Goal: Information Seeking & Learning: Learn about a topic

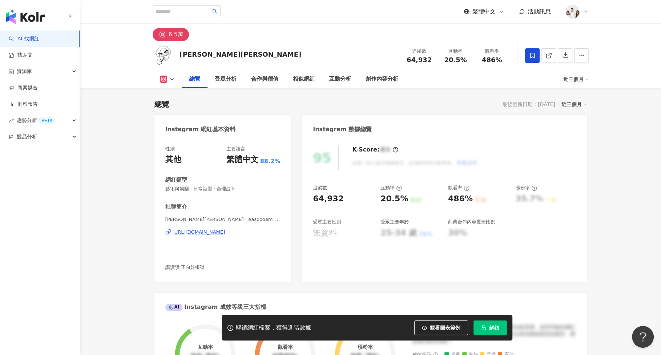
scroll to position [44, 0]
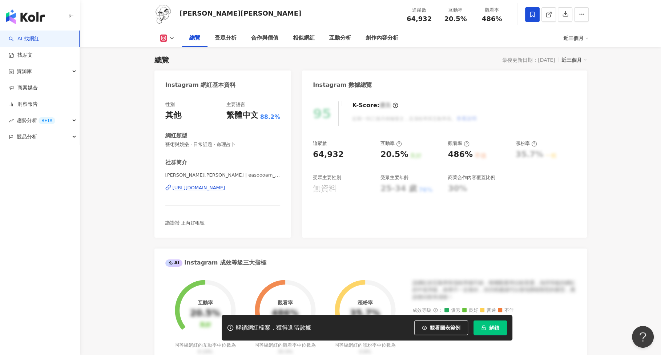
click at [492, 326] on span "解鎖" at bounding box center [494, 328] width 10 height 6
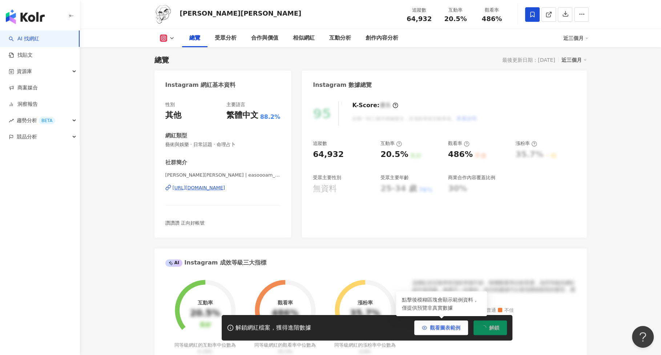
click at [450, 330] on span "觀看圖表範例" at bounding box center [445, 328] width 31 height 6
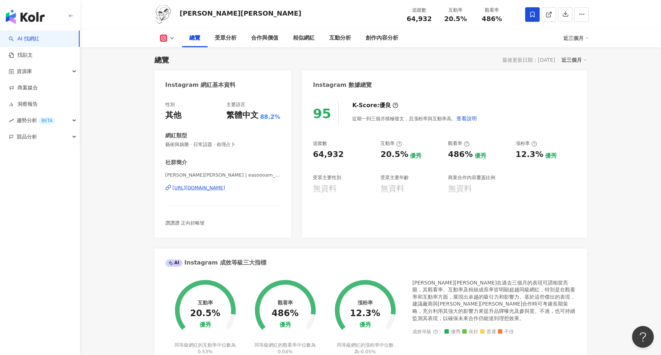
click at [412, 179] on div "受眾主要年齡" at bounding box center [410, 177] width 60 height 7
click at [231, 42] on div "受眾分析" at bounding box center [226, 38] width 22 height 9
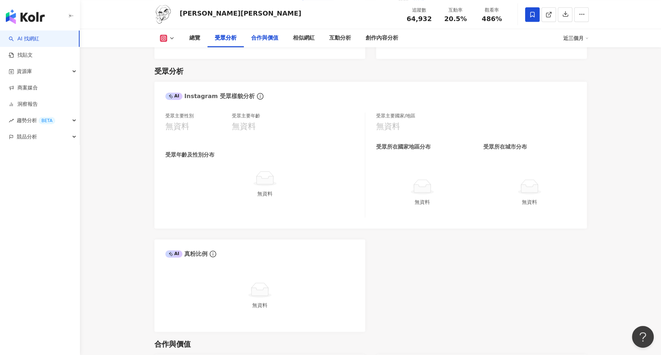
click at [259, 42] on div "合作與價值" at bounding box center [264, 38] width 27 height 9
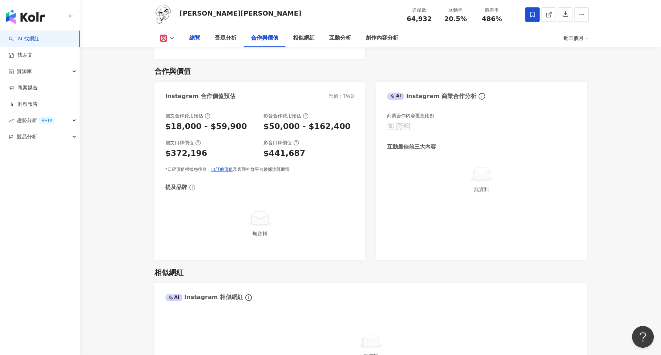
click at [186, 40] on div "總覽" at bounding box center [194, 38] width 25 height 18
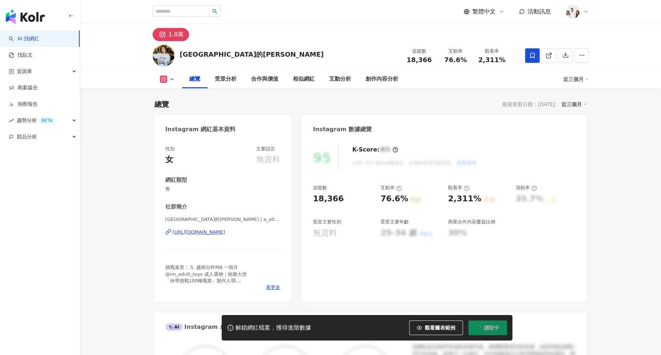
scroll to position [44, 0]
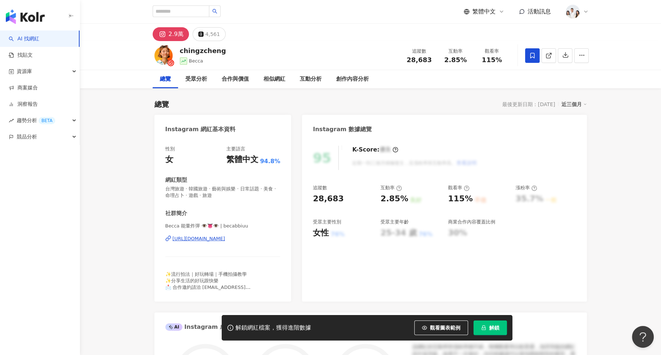
click at [489, 328] on span "解鎖" at bounding box center [494, 328] width 10 height 6
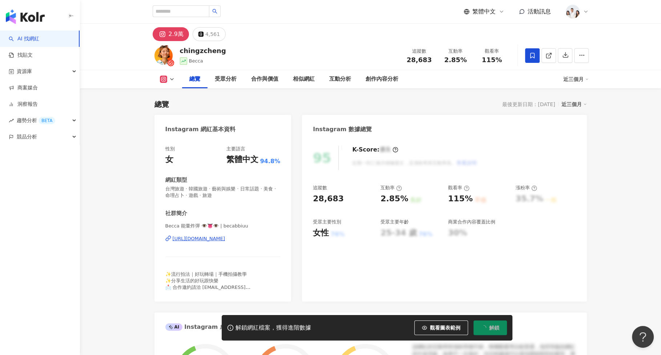
scroll to position [44, 0]
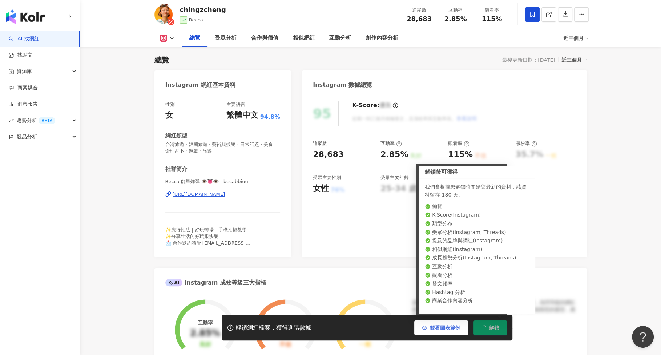
click at [457, 325] on span "觀看圖表範例" at bounding box center [445, 328] width 31 height 6
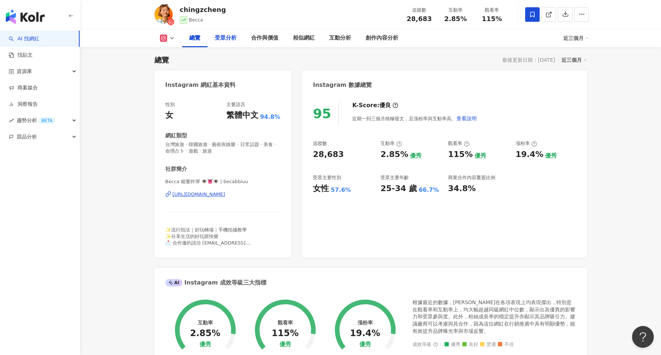
click at [234, 38] on div "受眾分析" at bounding box center [226, 38] width 22 height 9
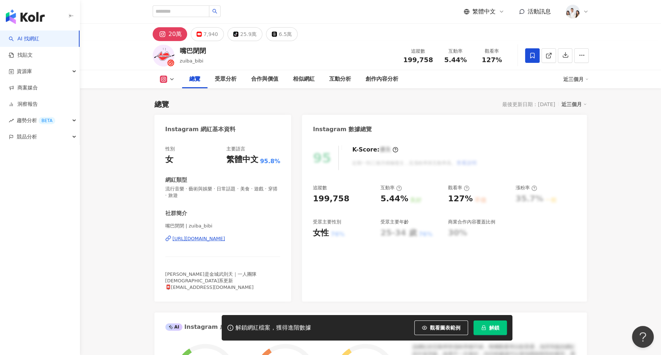
scroll to position [44, 0]
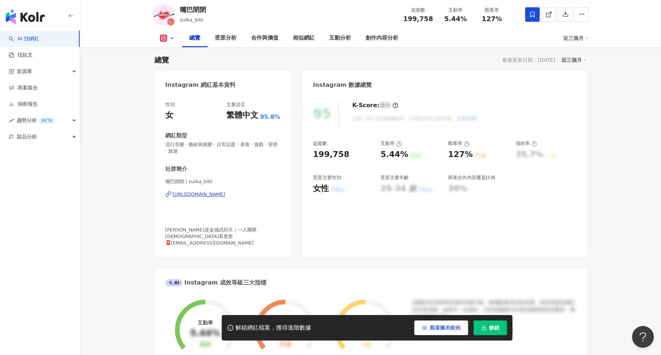
click at [446, 319] on div "解鎖網紅檔案，獲得進階數據 觀看圖表範例 解鎖" at bounding box center [367, 327] width 291 height 25
click at [445, 326] on span "觀看圖表範例" at bounding box center [445, 328] width 31 height 6
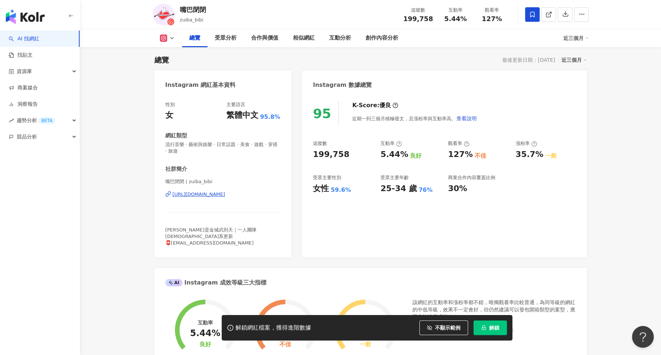
click at [503, 328] on button "解鎖" at bounding box center [489, 327] width 33 height 15
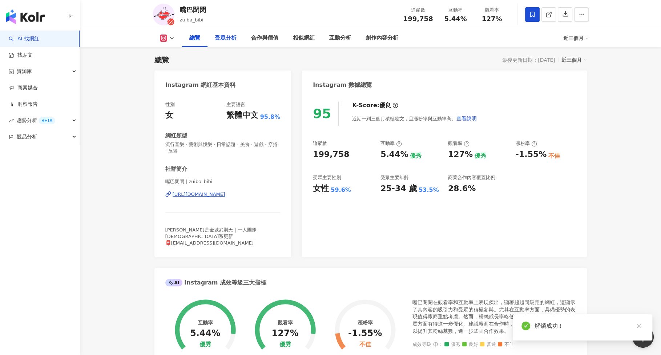
click at [235, 41] on div "受眾分析" at bounding box center [226, 38] width 22 height 9
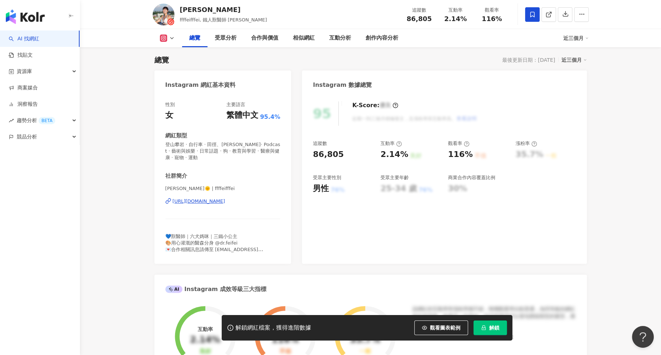
click at [483, 332] on button "解鎖" at bounding box center [489, 327] width 33 height 15
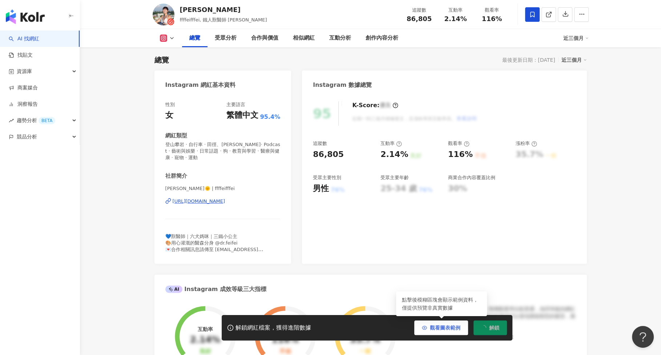
click at [447, 330] on span "觀看圖表範例" at bounding box center [445, 328] width 31 height 6
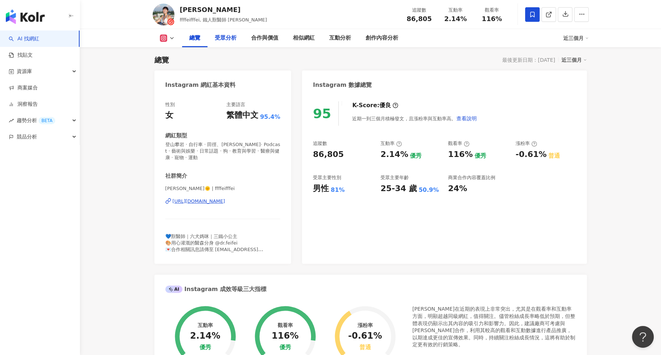
click at [234, 41] on div "受眾分析" at bounding box center [226, 38] width 22 height 9
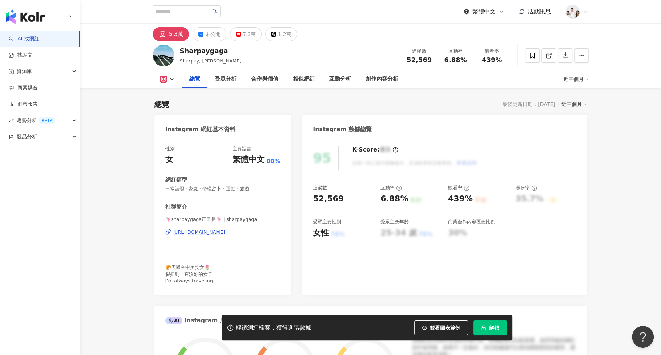
scroll to position [44, 0]
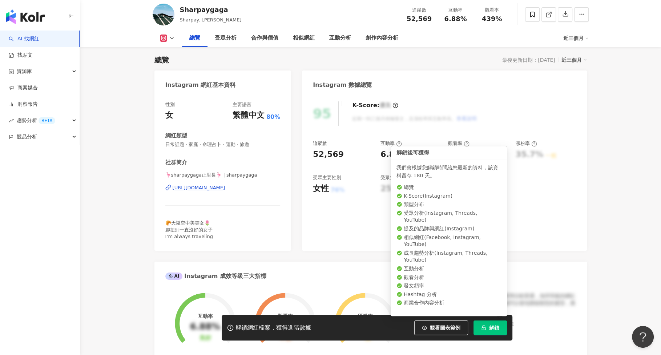
click at [494, 325] on span "解鎖" at bounding box center [494, 328] width 10 height 6
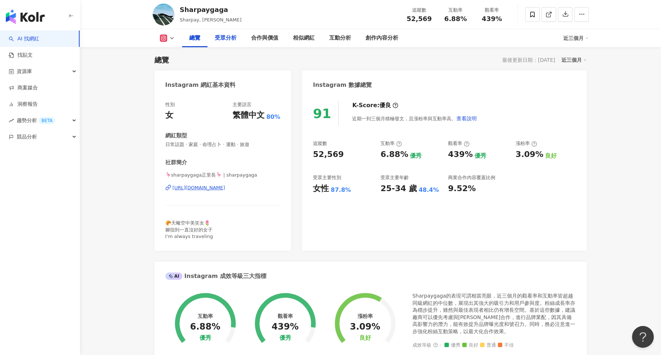
click at [231, 42] on div "受眾分析" at bounding box center [226, 38] width 22 height 9
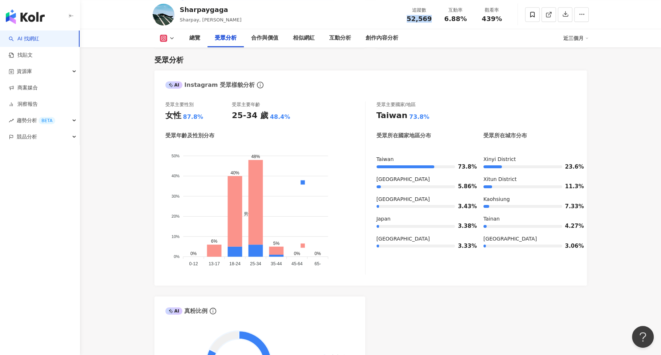
drag, startPoint x: 405, startPoint y: 18, endPoint x: 430, endPoint y: 18, distance: 24.3
click at [430, 18] on div "52,569" at bounding box center [419, 18] width 28 height 7
copy span "52,569"
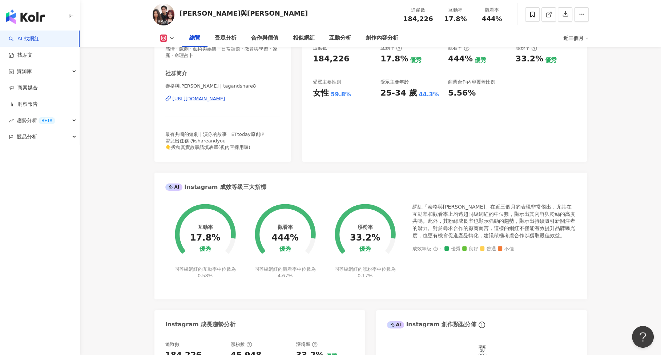
scroll to position [237, 0]
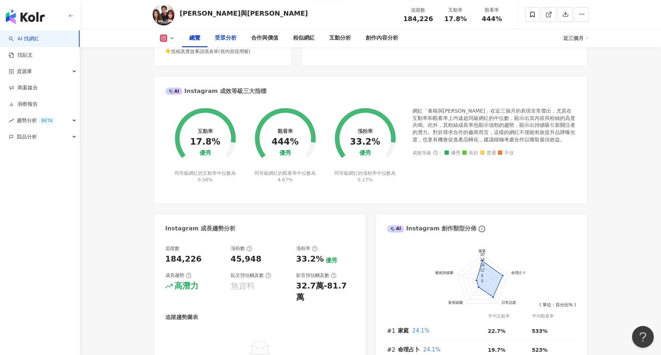
click at [229, 36] on div "受眾分析" at bounding box center [226, 38] width 22 height 9
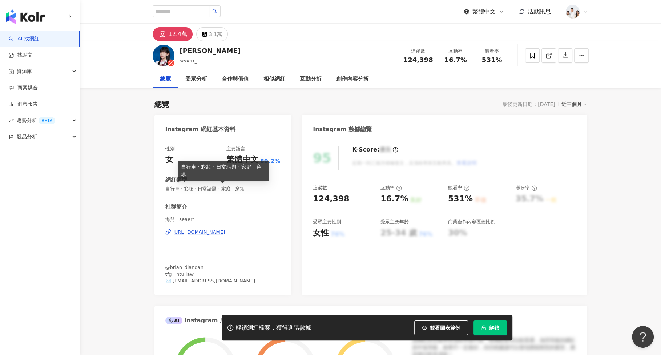
scroll to position [44, 0]
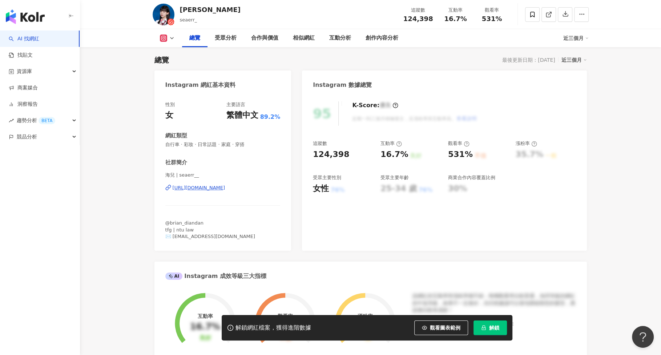
click at [498, 326] on span "解鎖" at bounding box center [494, 328] width 10 height 6
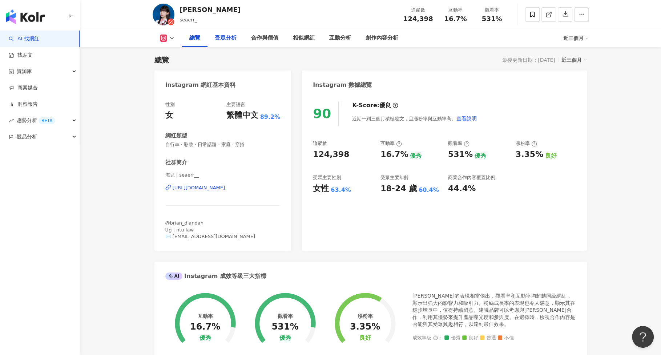
click at [233, 41] on div "受眾分析" at bounding box center [226, 38] width 22 height 9
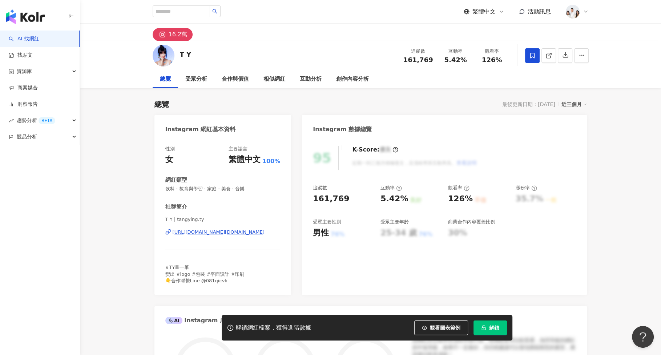
scroll to position [44, 0]
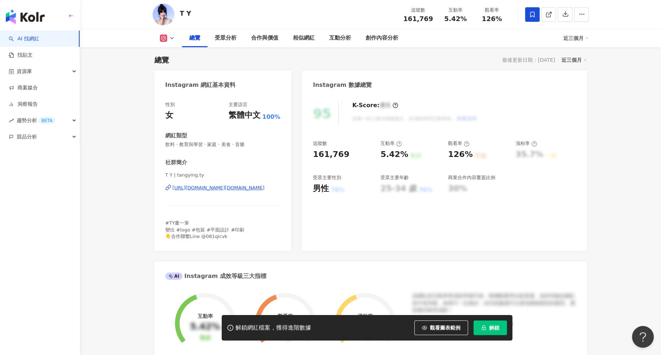
click at [493, 327] on span "解鎖" at bounding box center [494, 328] width 10 height 6
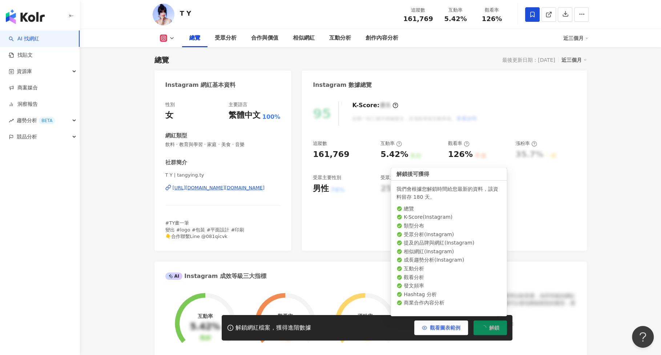
click at [457, 322] on button "觀看圖表範例" at bounding box center [441, 327] width 54 height 15
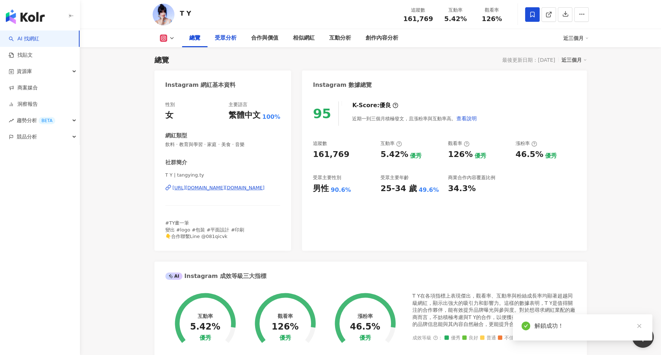
click at [237, 43] on div "受眾分析" at bounding box center [225, 38] width 36 height 18
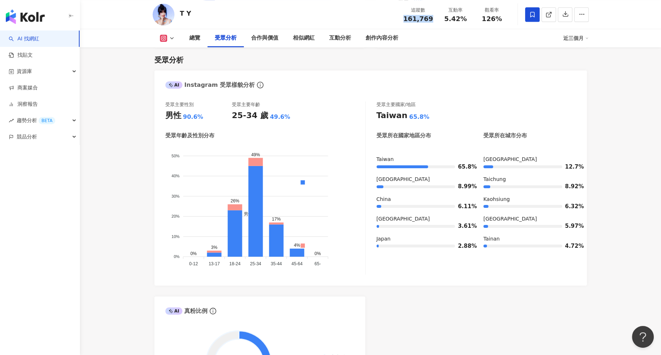
drag, startPoint x: 406, startPoint y: 19, endPoint x: 437, endPoint y: 19, distance: 30.5
click at [437, 19] on div "追蹤數 161,769" at bounding box center [418, 15] width 39 height 16
copy span "161,769"
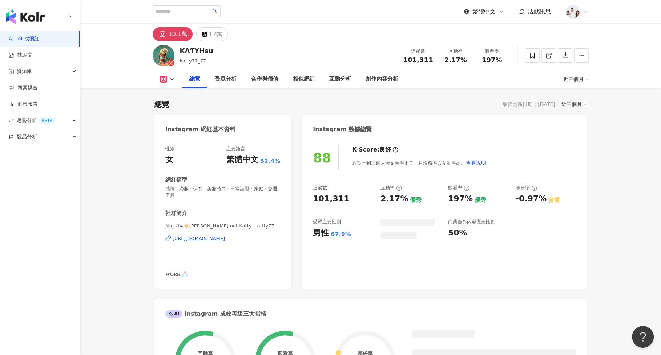
scroll to position [44, 0]
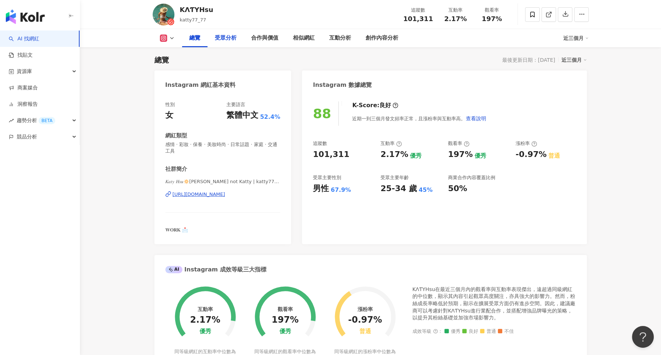
click at [226, 40] on div "受眾分析" at bounding box center [226, 38] width 22 height 9
